Goal: Task Accomplishment & Management: Use online tool/utility

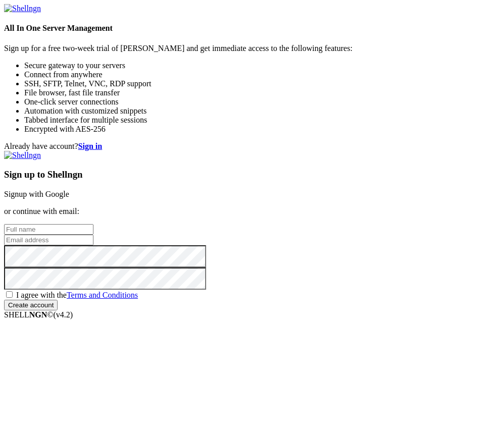
click at [262, 182] on div "Sign up to Shellngn Signup with Google or continue with email: I agree with the…" at bounding box center [242, 231] width 476 height 160
click at [69, 190] on link "Signup with Google" at bounding box center [36, 194] width 65 height 9
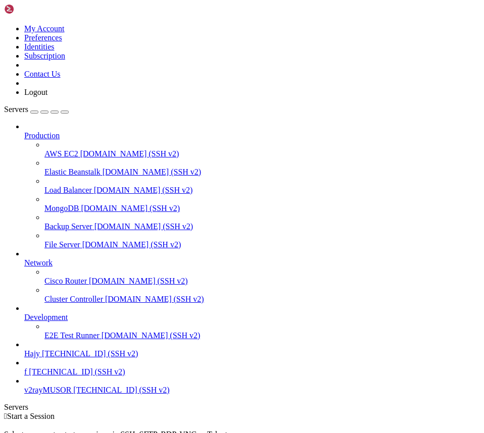
click at [60, 131] on span "Production" at bounding box center [41, 135] width 35 height 9
click at [116, 122] on div at bounding box center [252, 126] width 456 height 9
click at [34, 112] on div "button" at bounding box center [34, 112] width 0 height 0
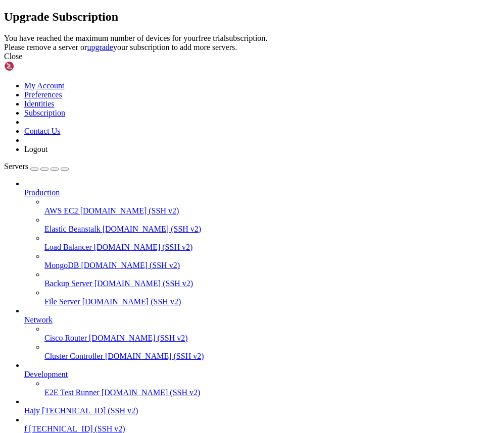
click at [365, 61] on div "Close" at bounding box center [242, 56] width 476 height 9
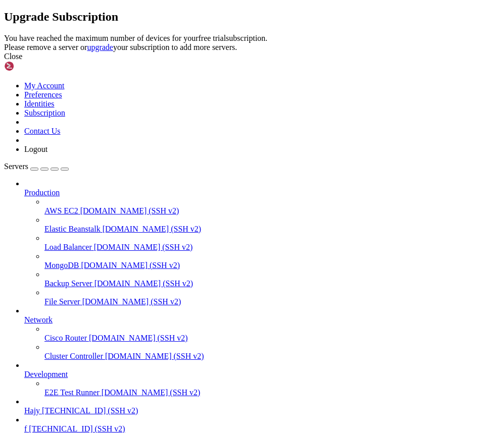
click at [362, 61] on div "Close" at bounding box center [242, 56] width 476 height 9
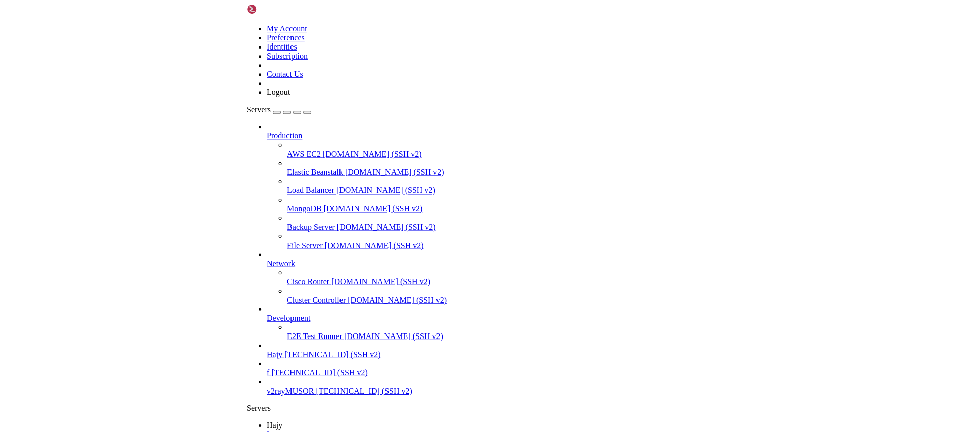
scroll to position [0, 0]
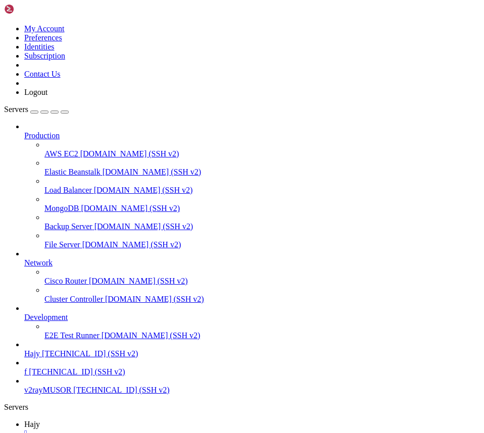
drag, startPoint x: 160, startPoint y: 46, endPoint x: 165, endPoint y: 39, distance: 8.4
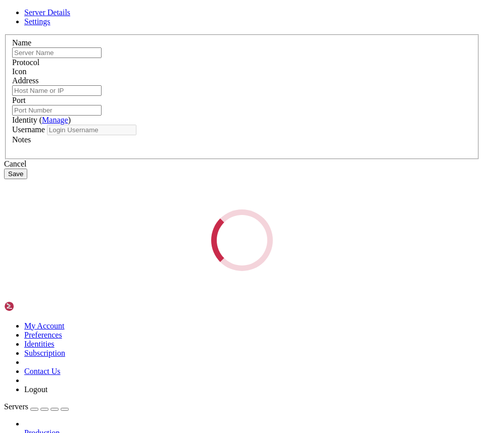
type input "Hajy"
type input "[TECHNICAL_ID]"
type input "2571"
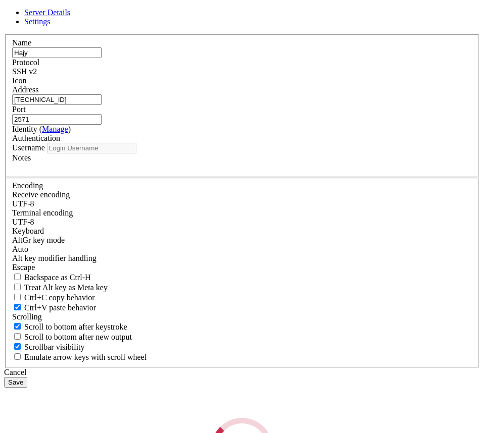
type input "root"
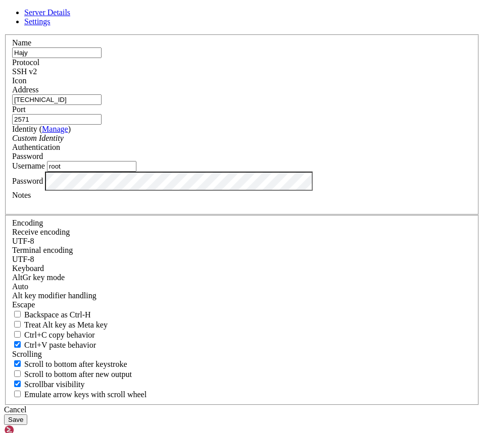
drag, startPoint x: 167, startPoint y: 158, endPoint x: 90, endPoint y: 159, distance: 76.3
click at [90, 159] on div "Name [PERSON_NAME] Protocol SSH v2 Icon Address [TECHNICAL_ID]" at bounding box center [242, 219] width 476 height 371
paste input "[TECHNICAL_ID]"
type input "[TECHNICAL_ID]"
drag, startPoint x: 309, startPoint y: 163, endPoint x: 246, endPoint y: 164, distance: 62.6
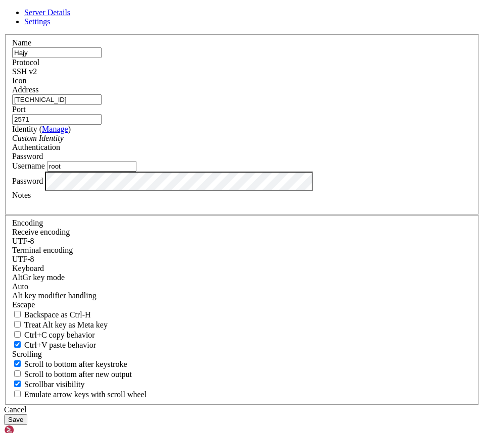
click at [246, 164] on fieldset "Name [PERSON_NAME] Protocol SSH v2 Icon Address [TECHNICAL_ID] ( Manage )" at bounding box center [242, 124] width 474 height 181
type input "22"
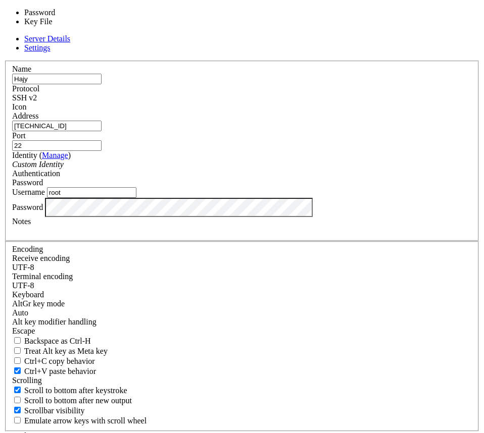
click at [316, 187] on div "Password" at bounding box center [242, 182] width 460 height 9
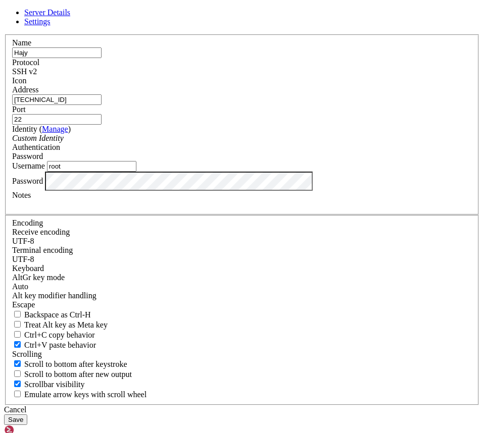
click at [316, 161] on div "Password" at bounding box center [242, 156] width 460 height 9
click at [99, 273] on div "Name [PERSON_NAME] Protocol SSH v2 Icon Address [TECHNICAL_ID] (" at bounding box center [242, 219] width 476 height 371
click at [27, 415] on button "Save" at bounding box center [15, 420] width 23 height 11
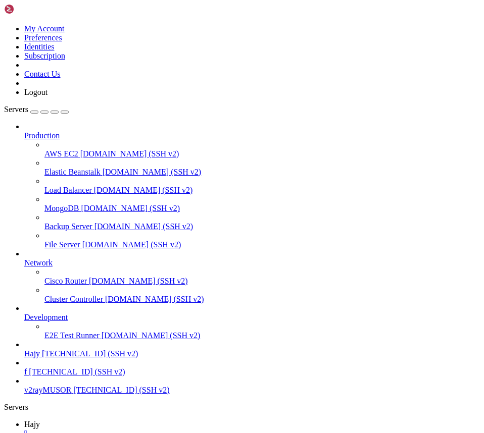
click at [167, 429] on div "" at bounding box center [252, 433] width 456 height 9
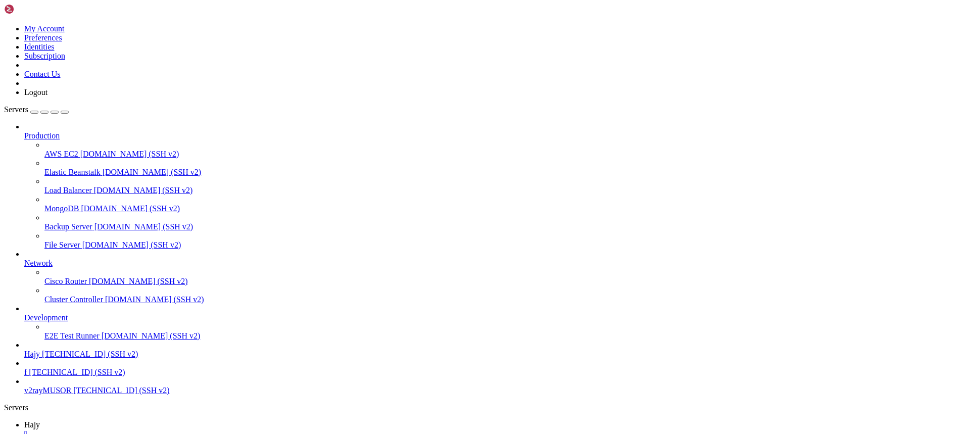
scroll to position [27, 0]
type input "/"
click at [166, 429] on div "" at bounding box center [494, 433] width 941 height 9
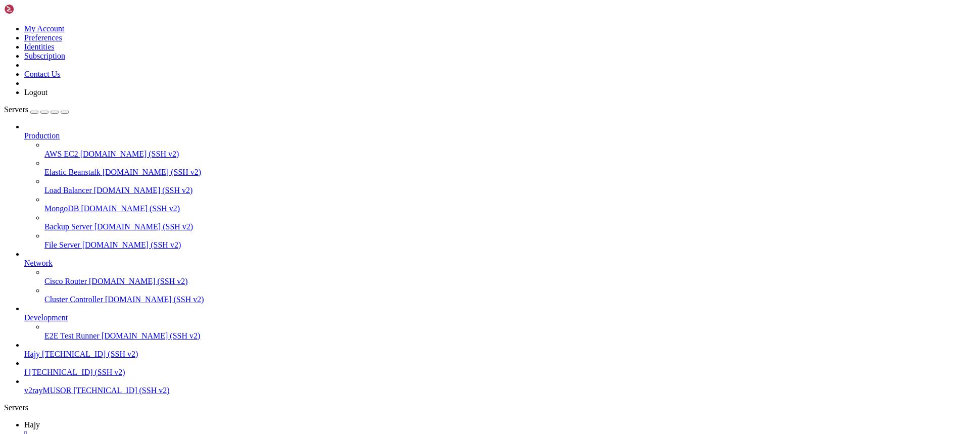
scroll to position [0, 0]
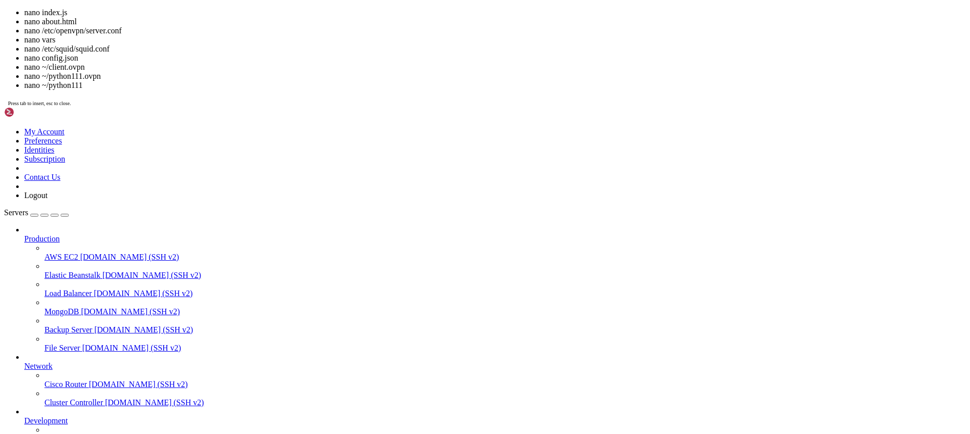
scroll to position [5, 1]
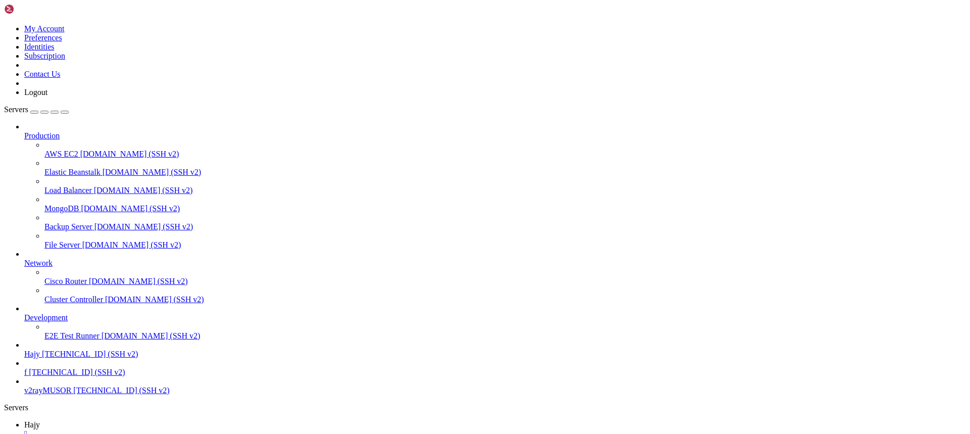
drag, startPoint x: 131, startPoint y: 912, endPoint x: 426, endPoint y: 871, distance: 297.8
drag, startPoint x: 424, startPoint y: 859, endPoint x: 390, endPoint y: 866, distance: 34.6
